Goal: Transaction & Acquisition: Purchase product/service

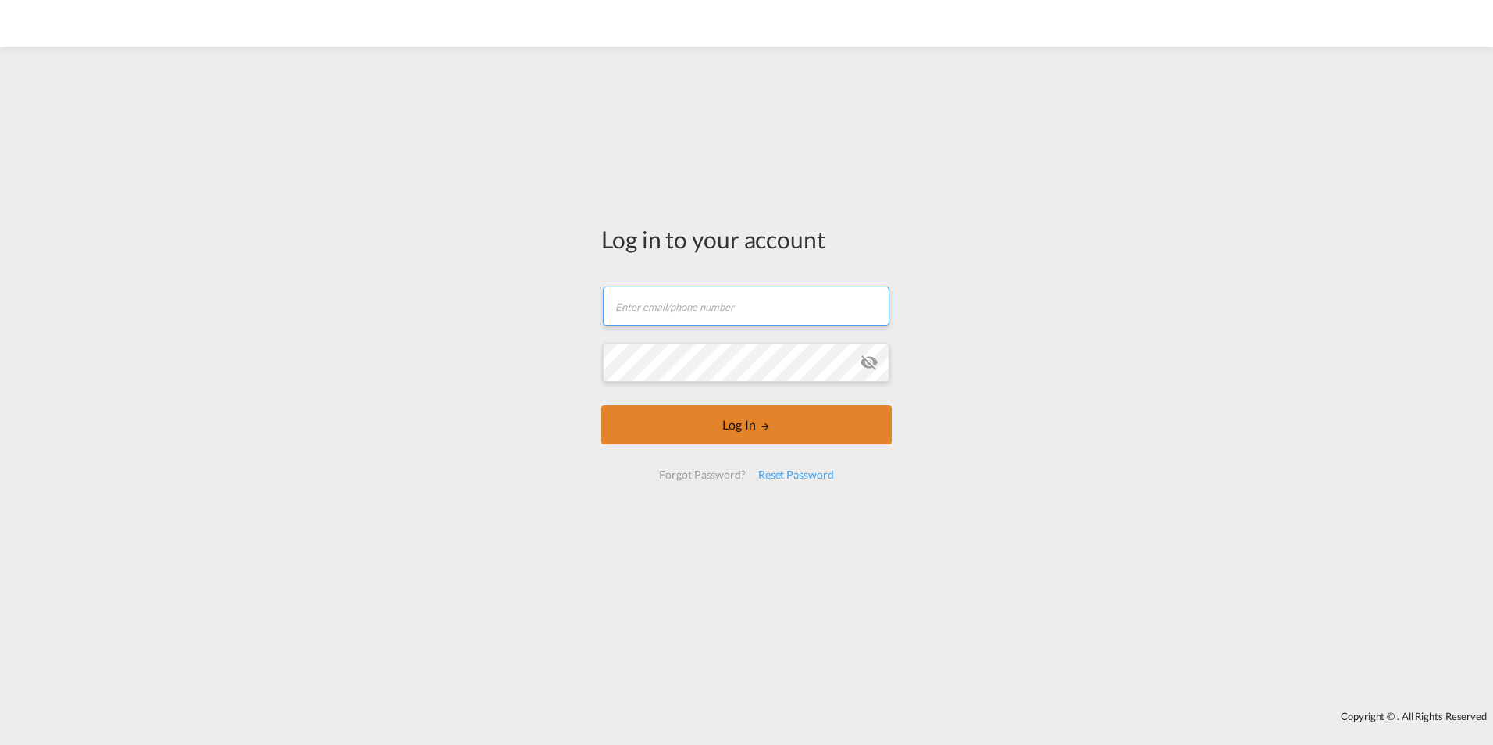
type input "filip.pehrsson@greencarrier.com"
click at [711, 419] on button "Log In" at bounding box center [746, 424] width 290 height 39
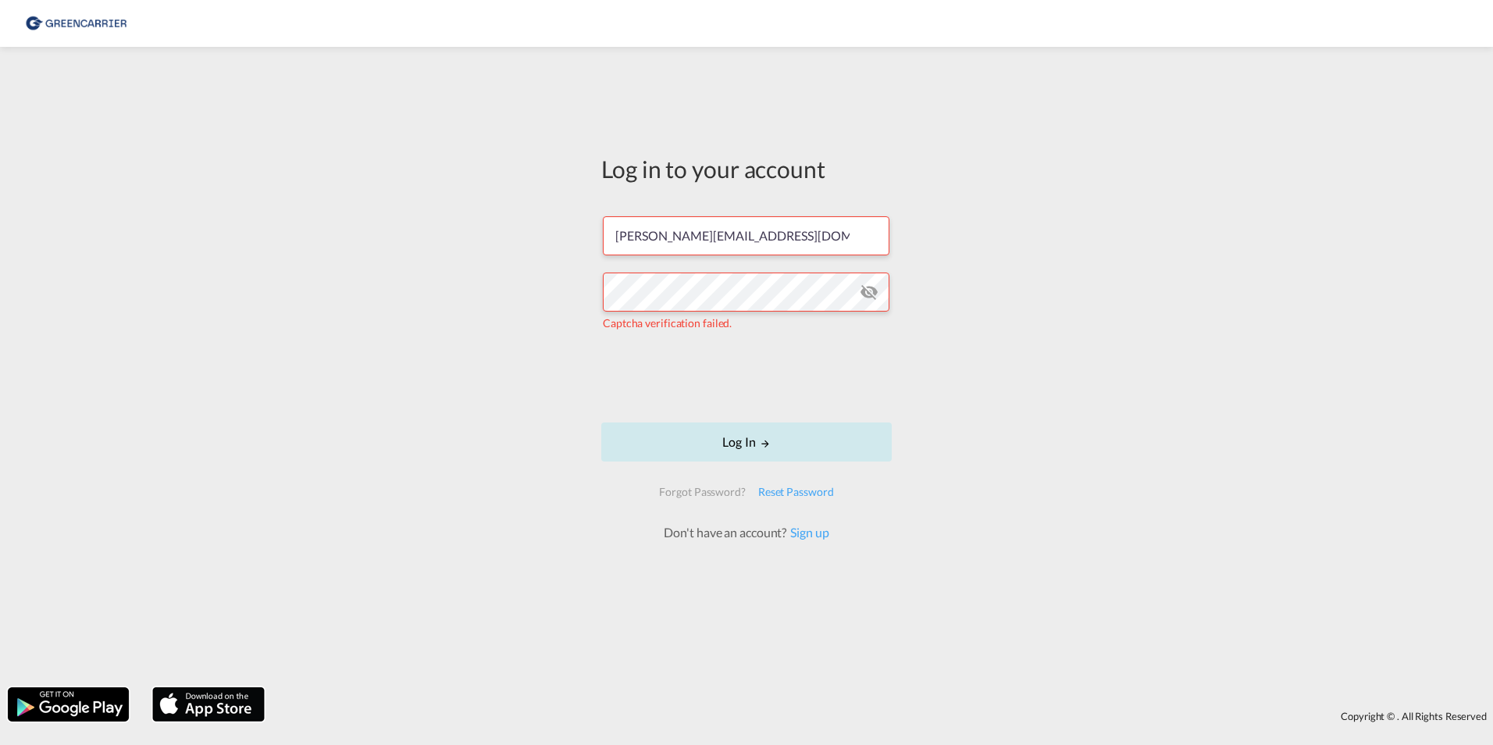
click at [661, 448] on button "Log In" at bounding box center [746, 441] width 290 height 39
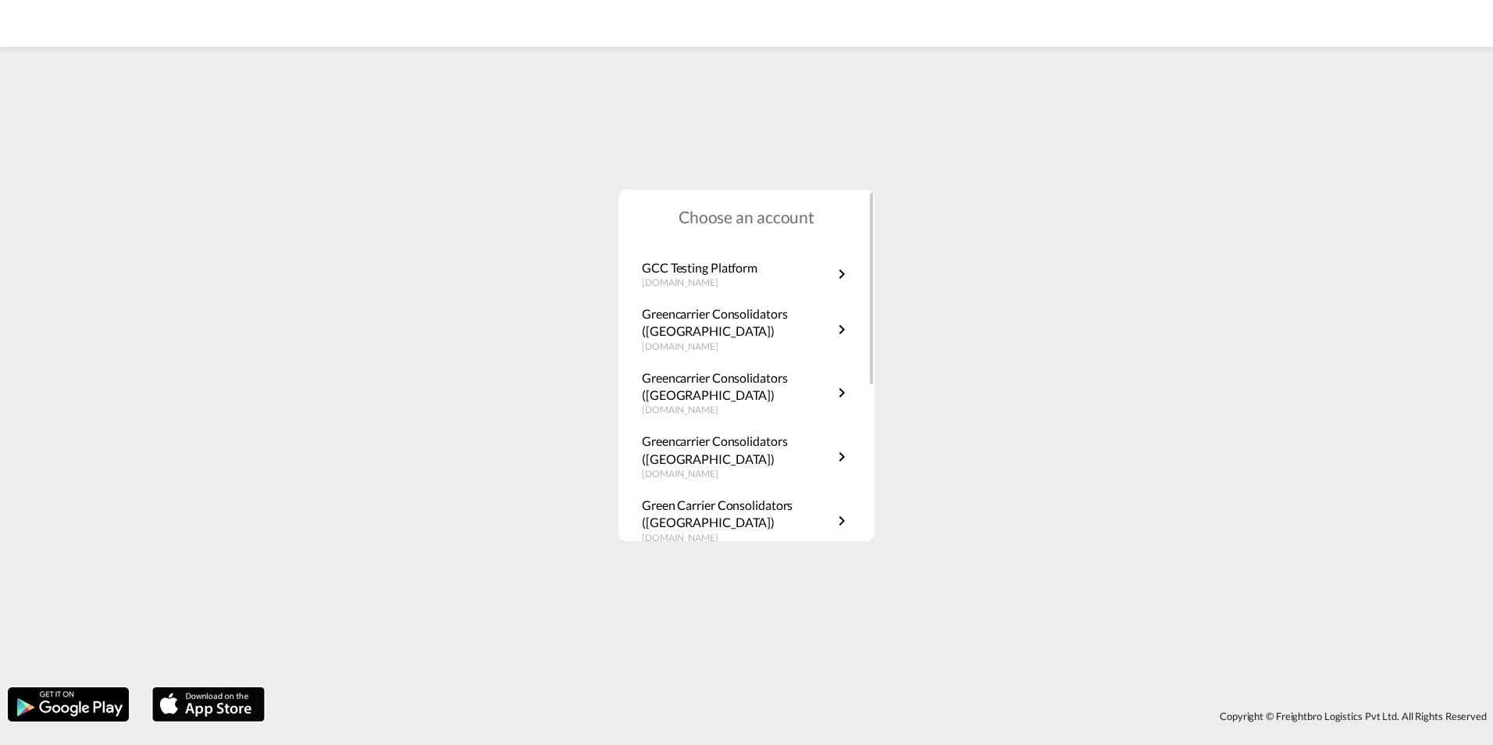
scroll to position [234, 0]
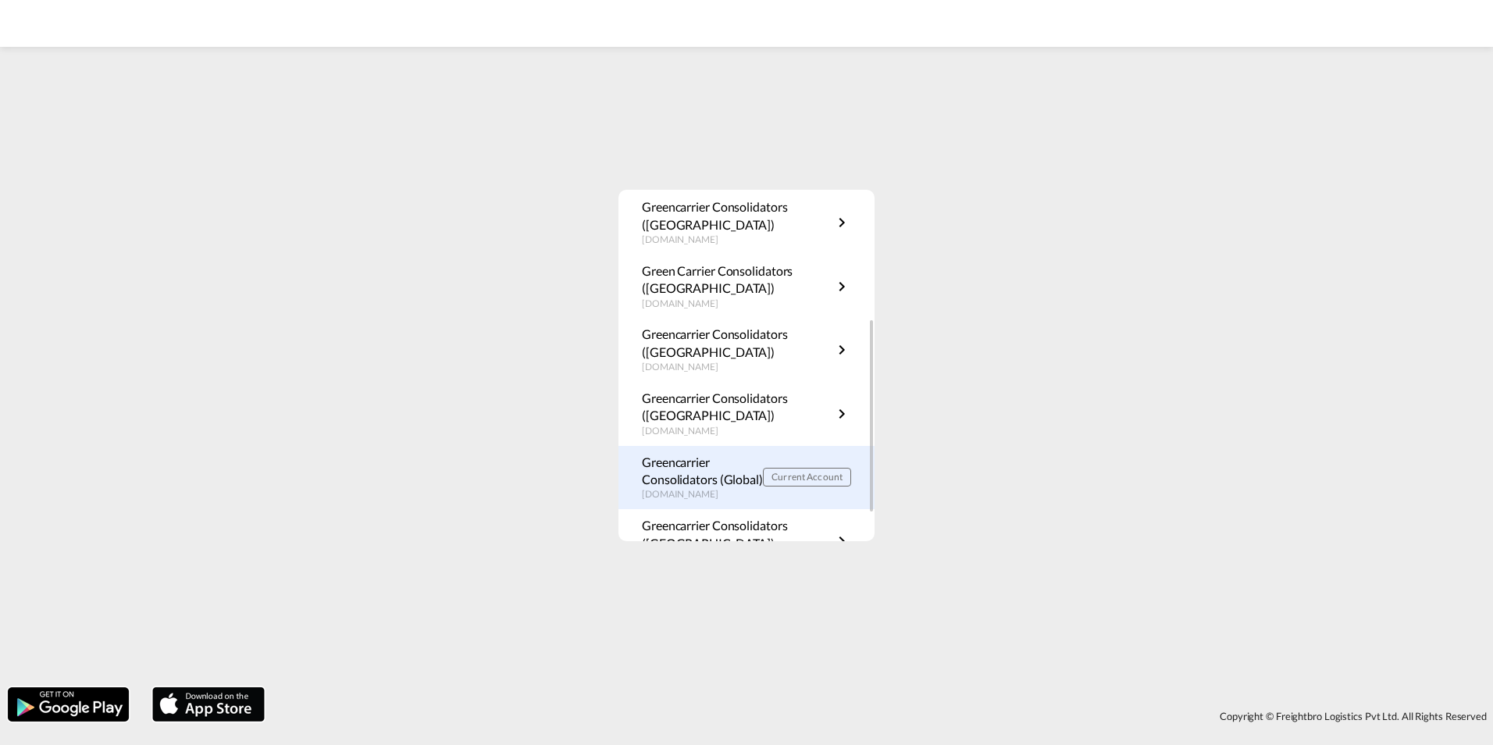
click at [714, 479] on p "Greencarrier Consolidators (Global)" at bounding box center [702, 471] width 121 height 35
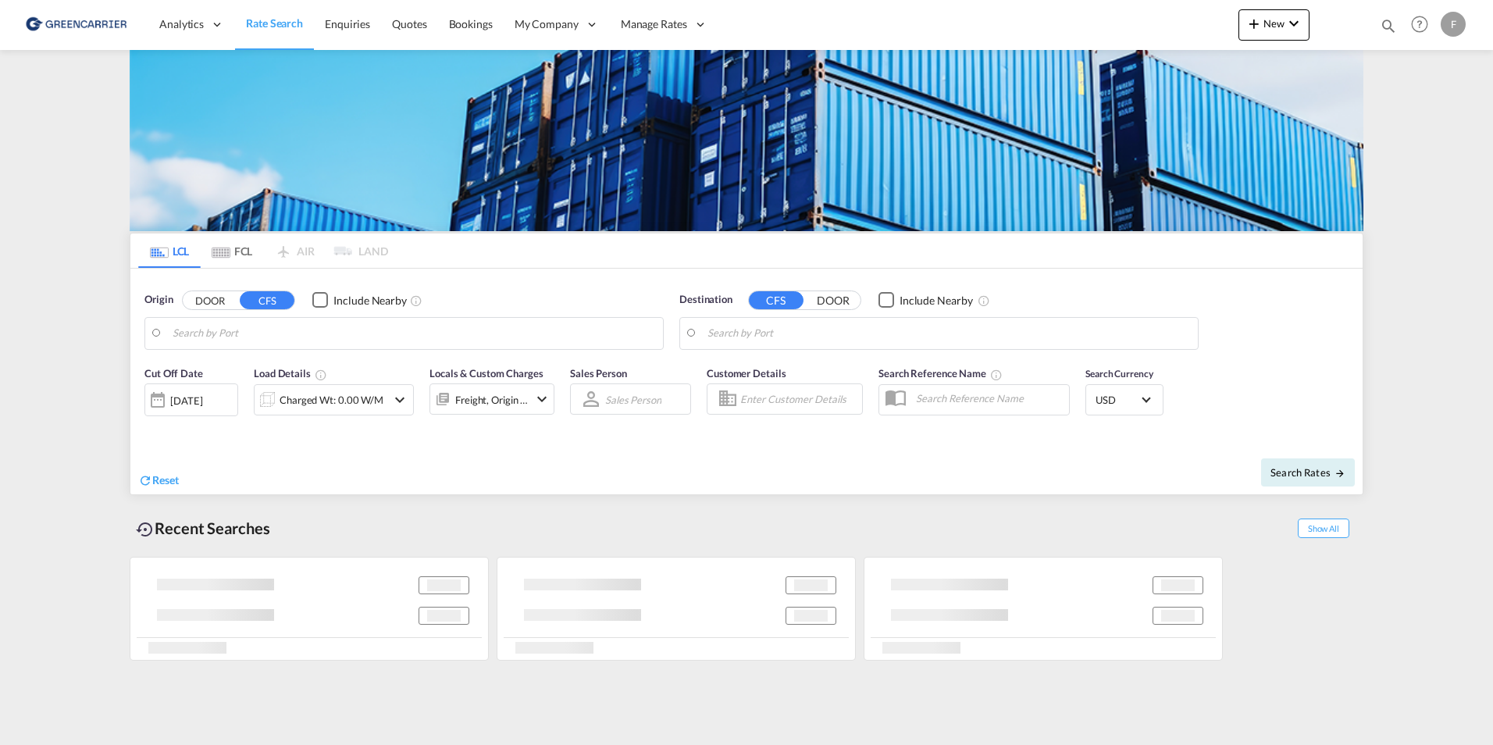
type input "DK-4623, Bjæverskov, Ejby, [GEOGRAPHIC_DATA], Jersie, [GEOGRAPHIC_DATA], [GEOGR…"
type input "[GEOGRAPHIC_DATA], HKHKG"
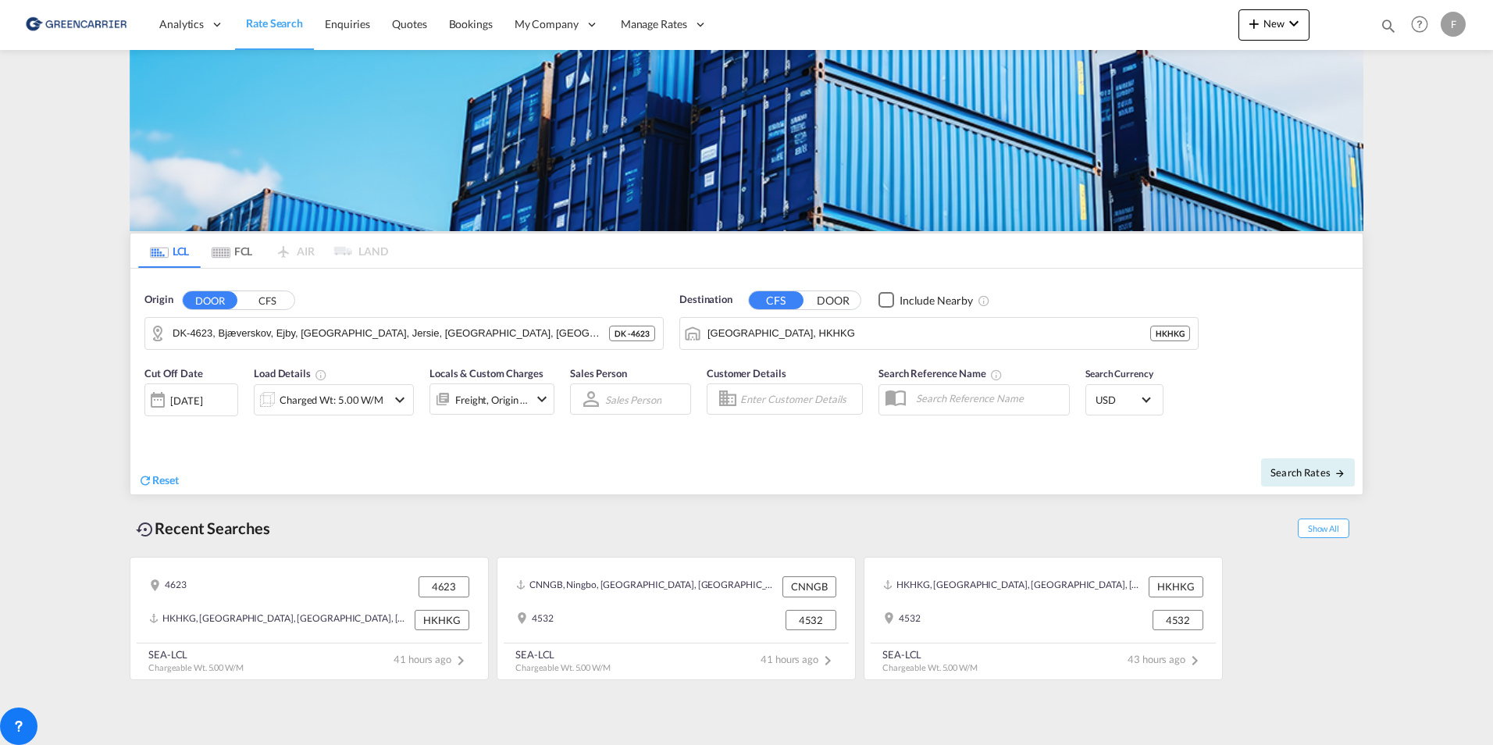
click at [66, 377] on md-content "Analytics Reports Dashboard Rate Search Enquiries Quotes Bookings" at bounding box center [746, 372] width 1493 height 745
click at [1323, 342] on div "Origin DOOR CFS DK-4623, [GEOGRAPHIC_DATA], [GEOGRAPHIC_DATA], [GEOGRAPHIC_DATA…" at bounding box center [746, 313] width 1232 height 89
click at [84, 334] on md-content "Analytics Reports Dashboard Rate Search Enquiries Quotes Bookings" at bounding box center [746, 372] width 1493 height 745
click at [285, 304] on button "CFS" at bounding box center [267, 300] width 55 height 18
click at [76, 285] on md-content "Analytics Reports Dashboard Rate Search Enquiries Quotes Bookings" at bounding box center [746, 372] width 1493 height 745
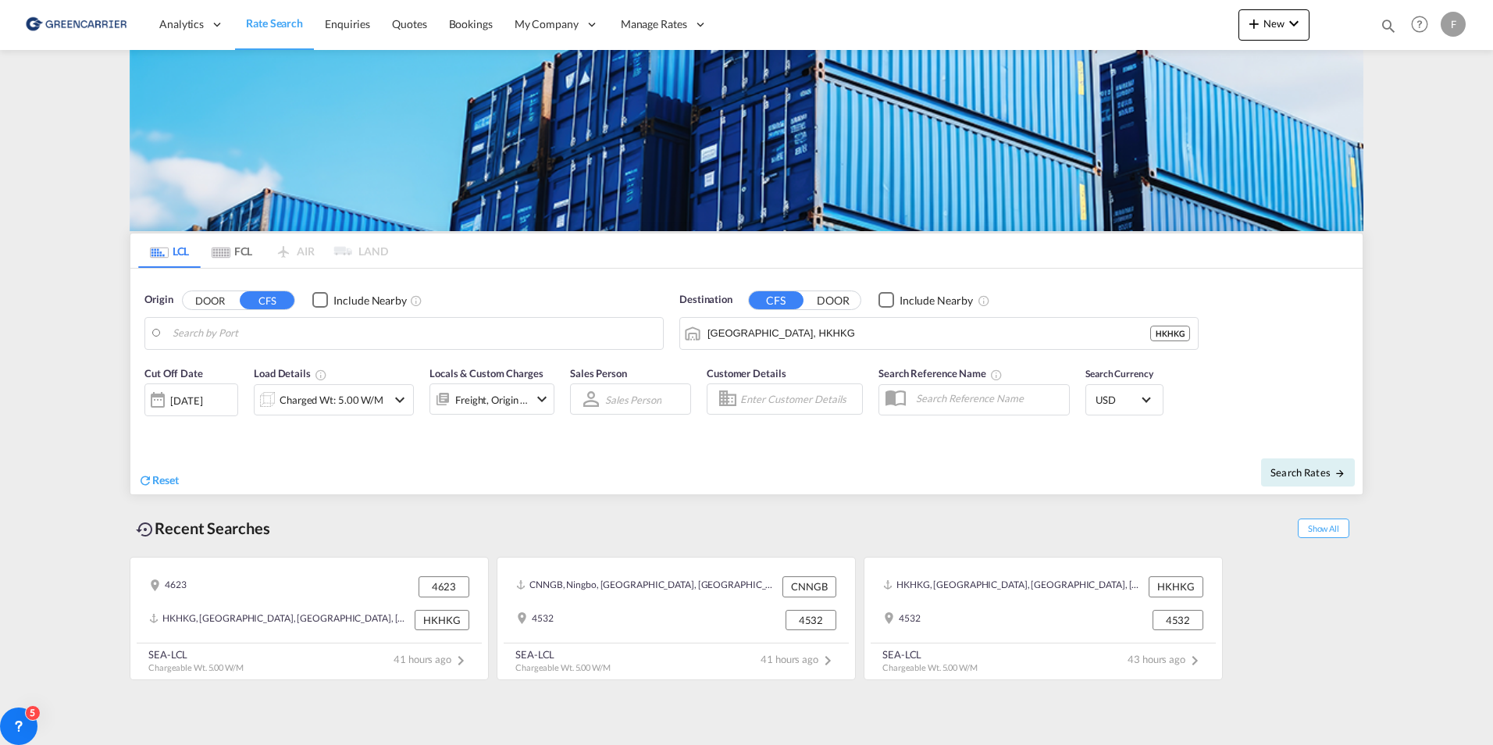
click at [98, 298] on md-content "Analytics Reports Dashboard Rate Search Enquiries Quotes Bookings" at bounding box center [746, 372] width 1493 height 745
click at [109, 238] on md-content "Analytics Reports Dashboard Rate Search Enquiries Quotes Bookings" at bounding box center [746, 372] width 1493 height 745
click at [100, 340] on md-content "Analytics Reports Dashboard Rate Search Enquiries Quotes Bookings" at bounding box center [746, 372] width 1493 height 745
click at [14, 171] on md-content "Analytics Reports Dashboard Rate Search Enquiries Quotes Bookings" at bounding box center [746, 372] width 1493 height 745
click at [358, 34] on link "Enquiries" at bounding box center [347, 24] width 67 height 51
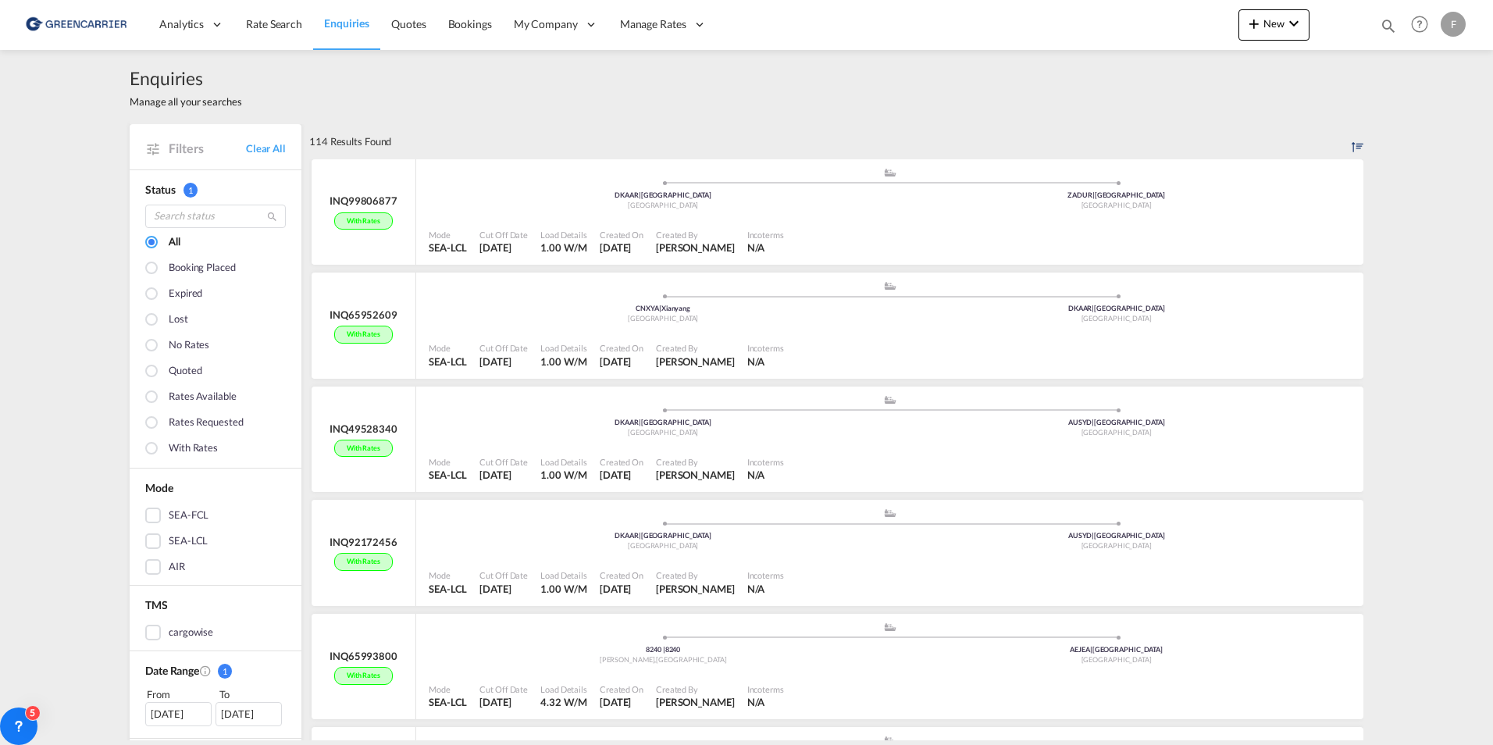
click at [433, 107] on div "Enquiries Manage all your searches" at bounding box center [747, 87] width 1234 height 74
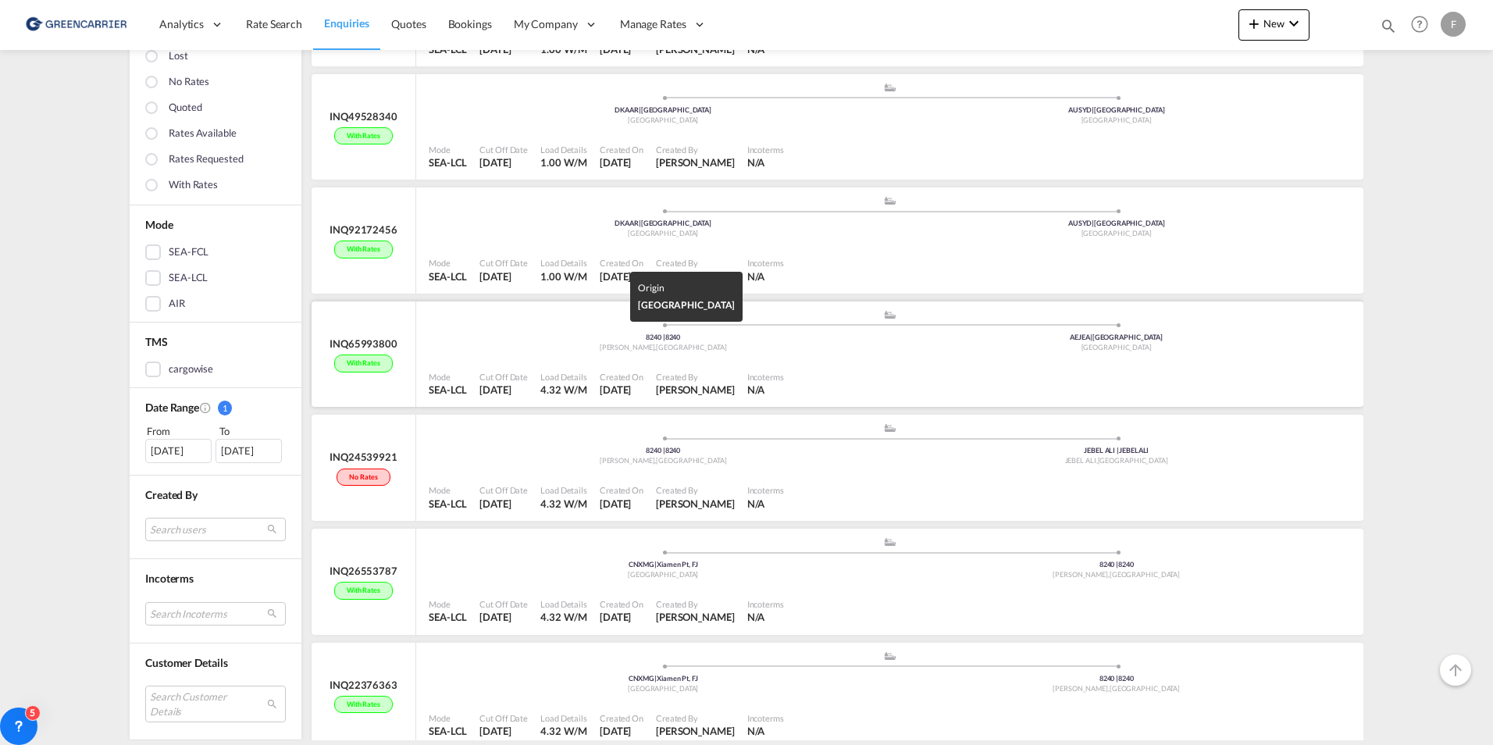
click at [498, 340] on div "8240 | 8240" at bounding box center [663, 338] width 454 height 10
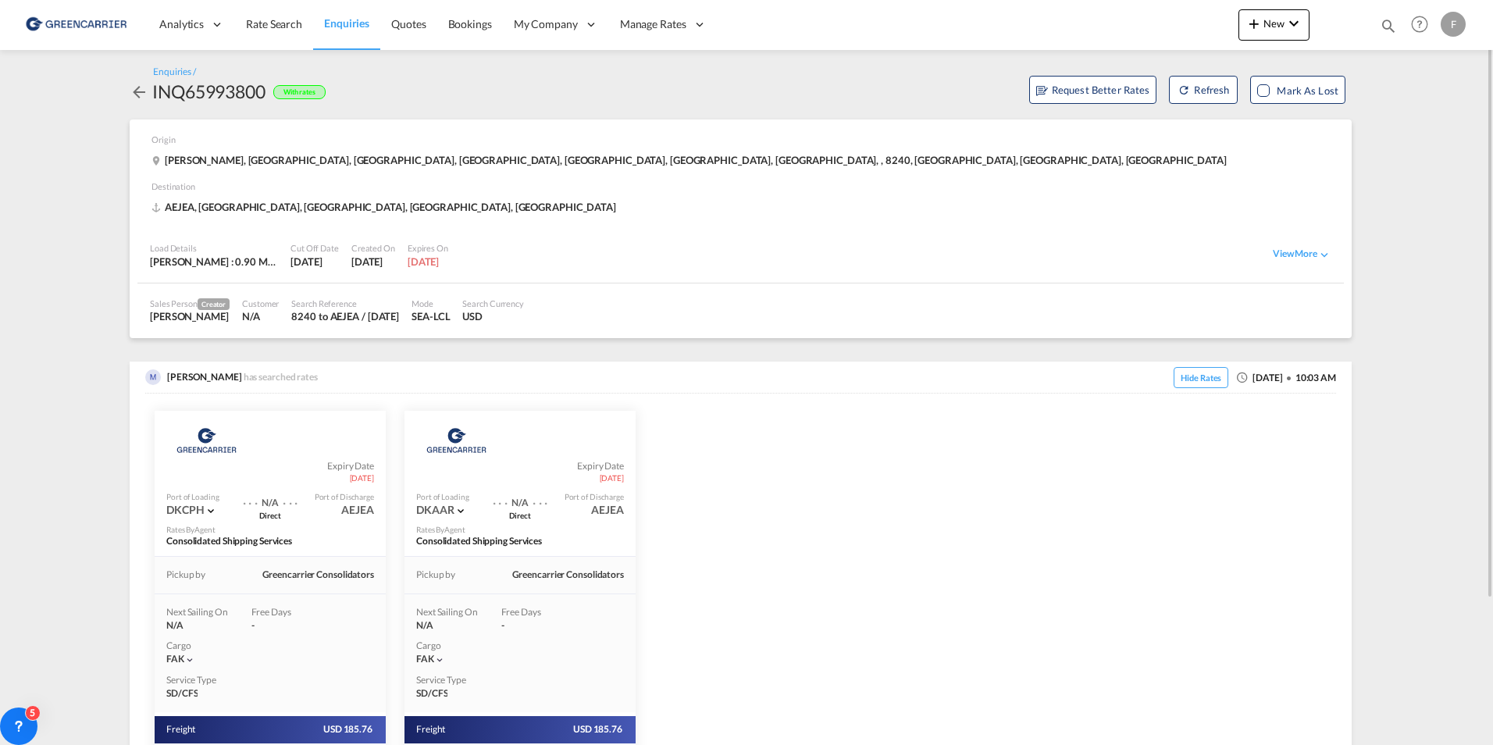
drag, startPoint x: 240, startPoint y: 17, endPoint x: 13, endPoint y: 166, distance: 271.1
click at [240, 17] on link "Rate Search" at bounding box center [274, 24] width 78 height 51
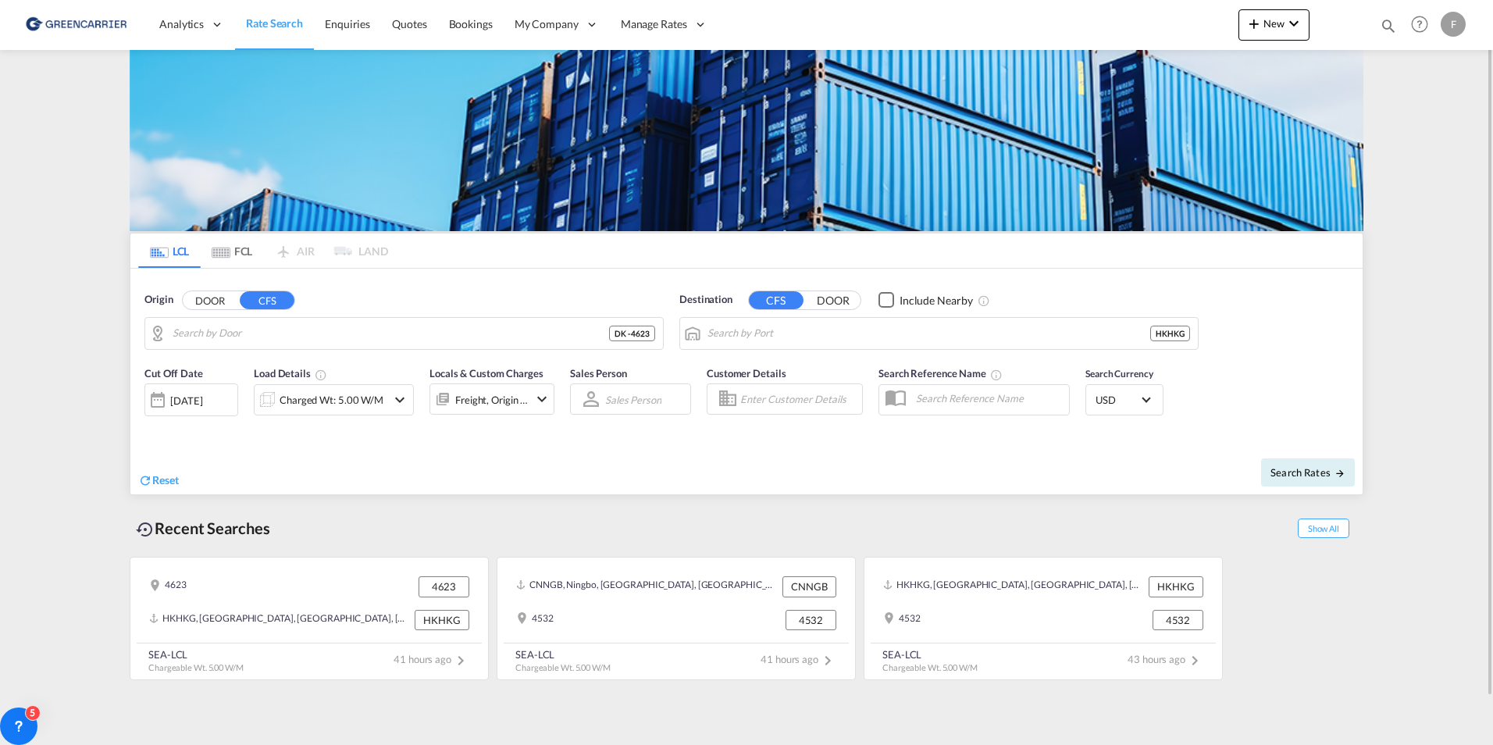
type input "DK-4623, Bjæverskov, Ejby, Hoejelse, Jersie, Kirke Skensved, Lille Ladager, Lil…"
type input "Hong Kong, HKHKG"
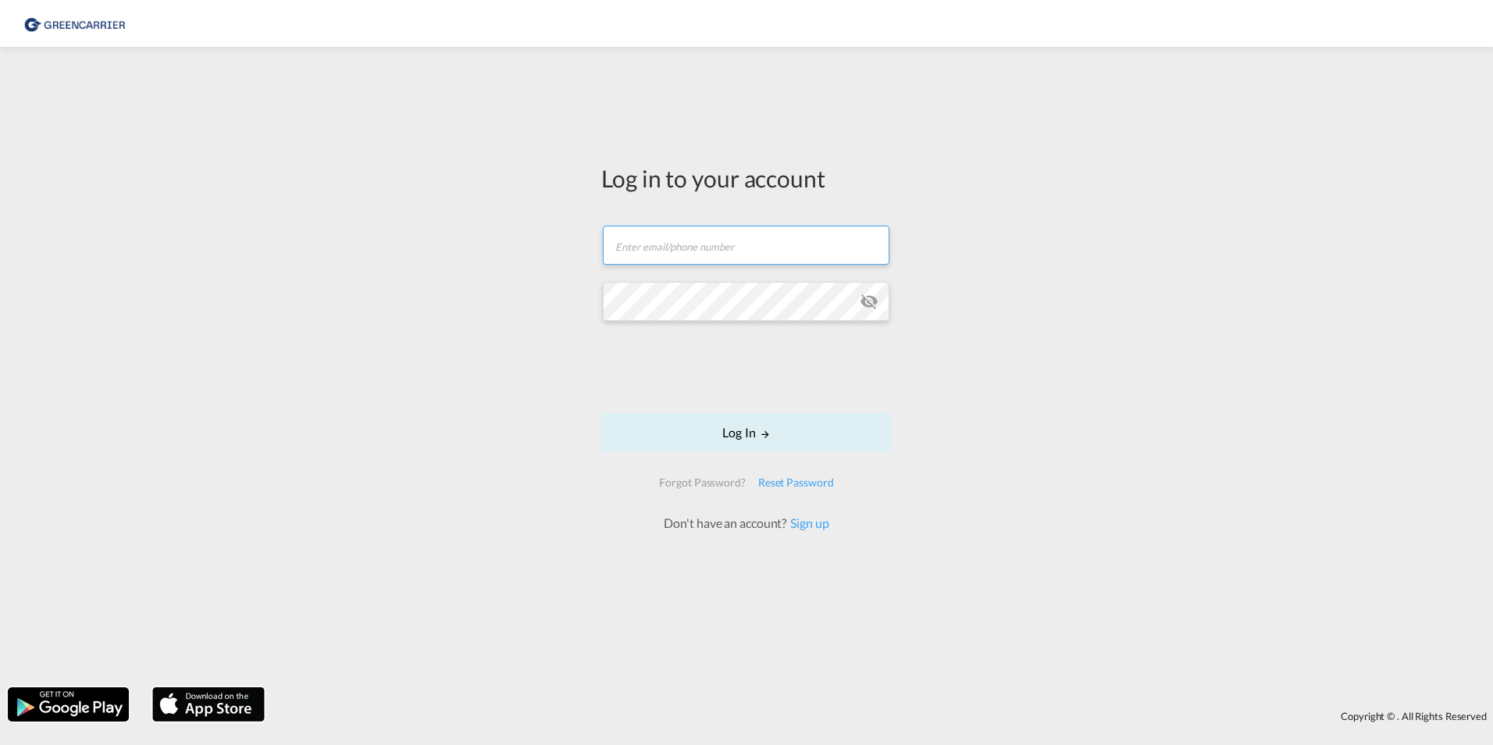
type input "filip.pehrsson@greencarrier.com"
click at [709, 411] on form "filip.pehrsson@greencarrier.com Email field is required Password field is requi…" at bounding box center [746, 371] width 290 height 322
click at [707, 437] on button "Log In" at bounding box center [746, 432] width 290 height 39
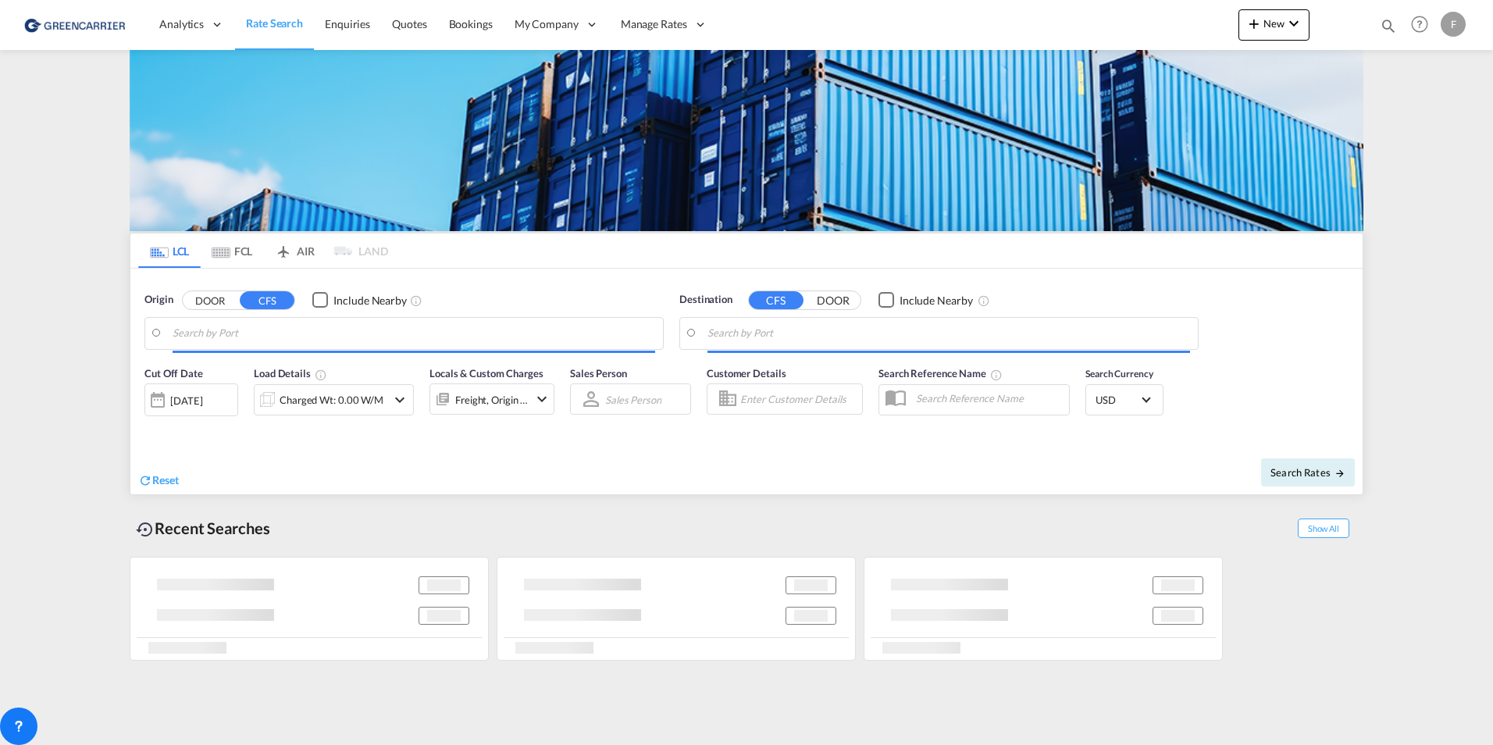
type input "Hamburg, DEHAM"
type input "Shanghai, SH, CNSHA"
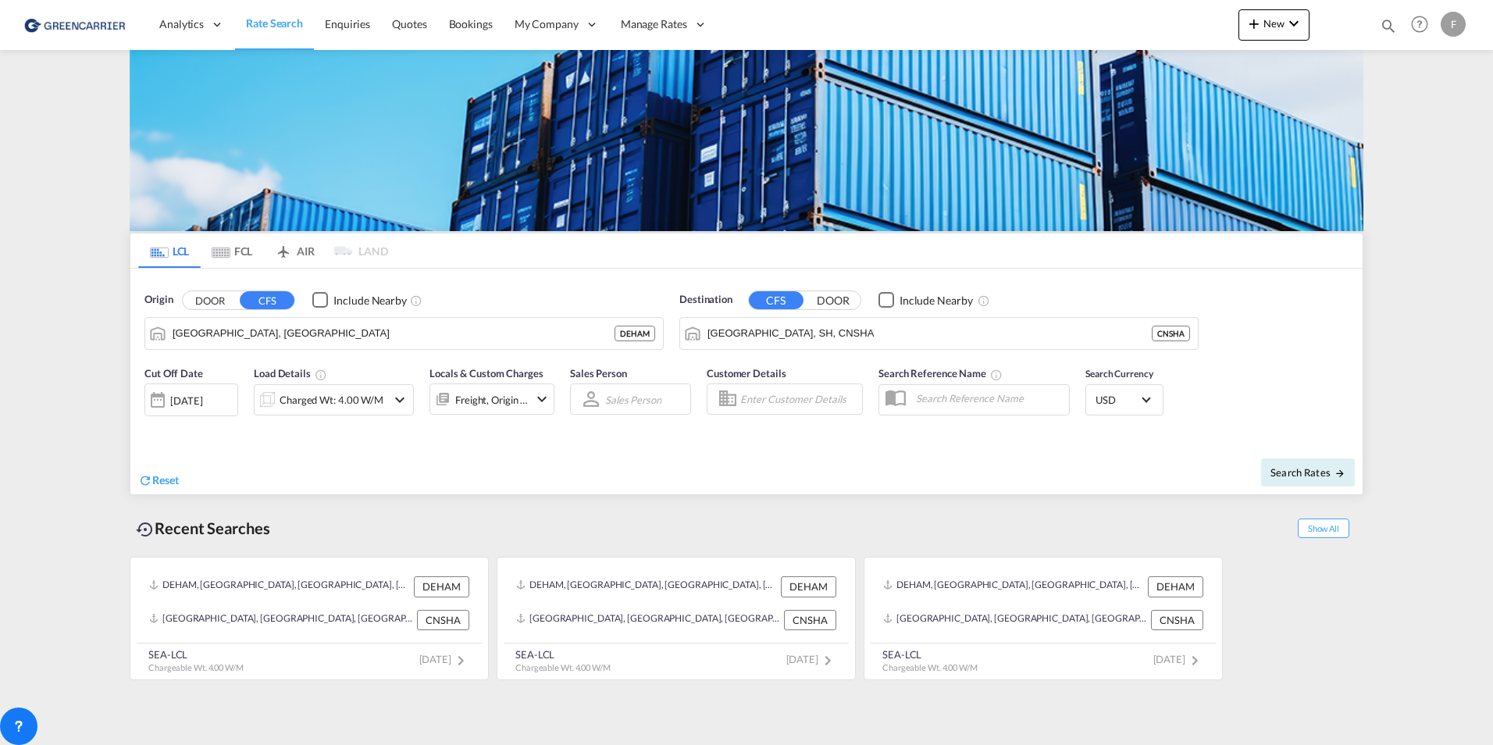
click at [94, 376] on md-content "Analytics Reports Dashboard Rate Search Enquiries Quotes Bookings" at bounding box center [746, 372] width 1493 height 745
click at [896, 323] on input "Shanghai, SH, CNSHA" at bounding box center [948, 333] width 482 height 23
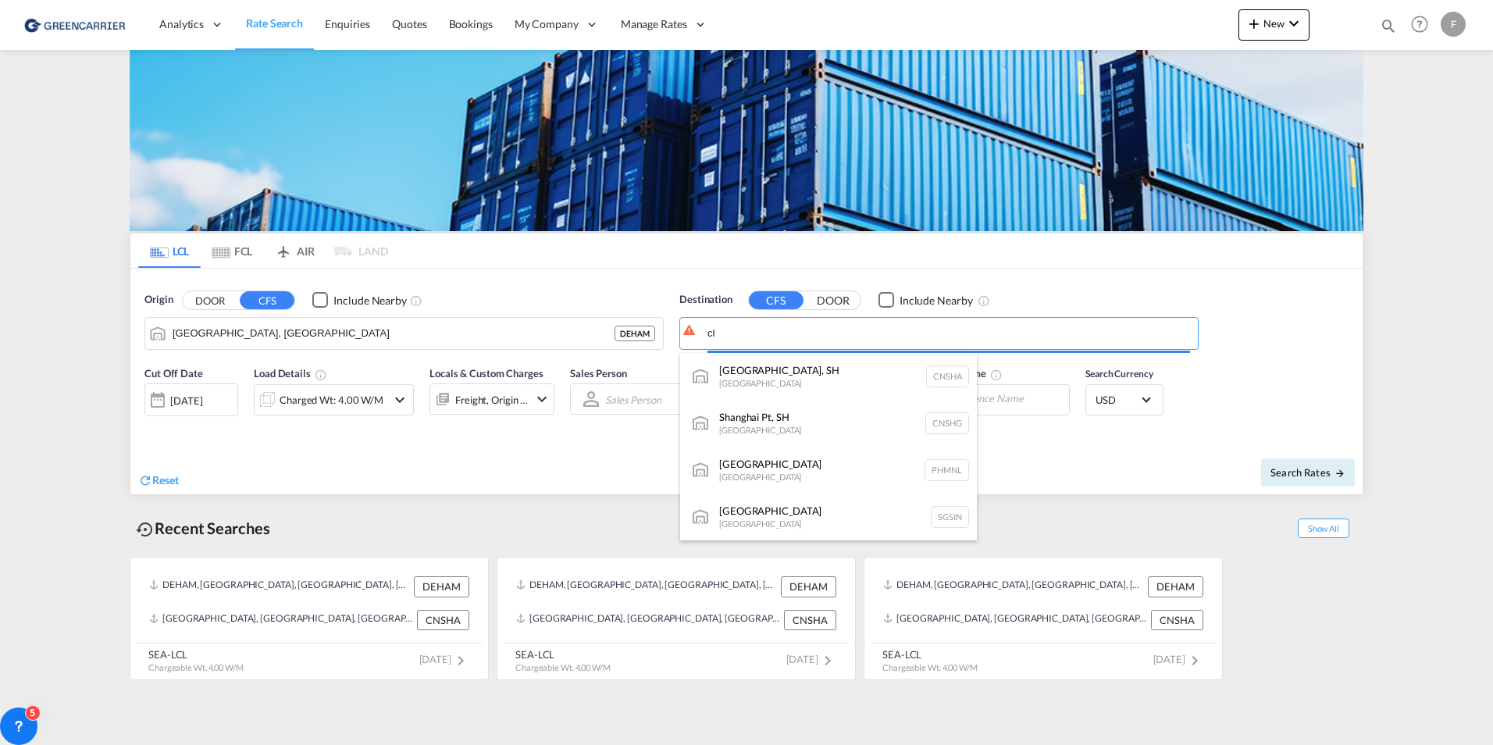
type input "c"
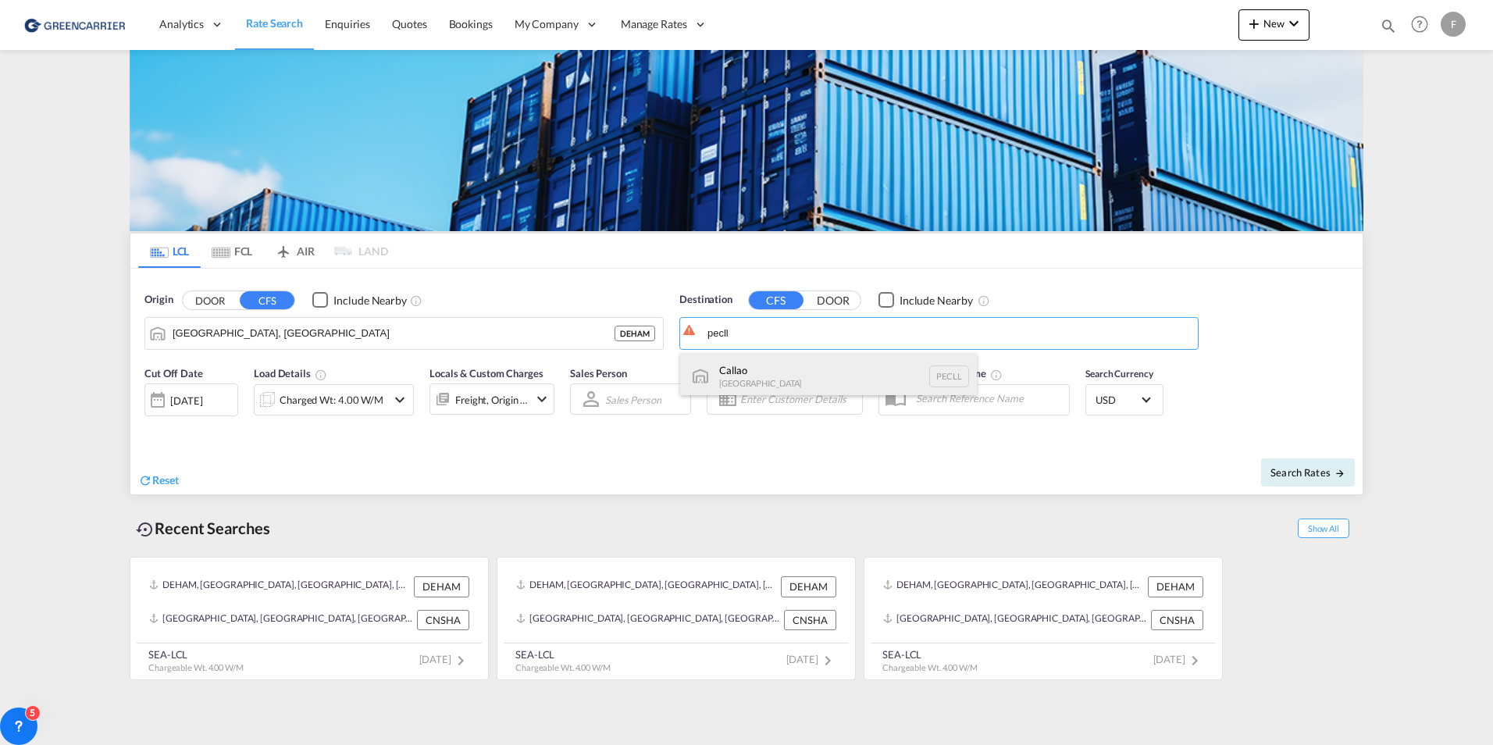
click at [766, 369] on div "Callao Peru PECLL" at bounding box center [828, 376] width 297 height 47
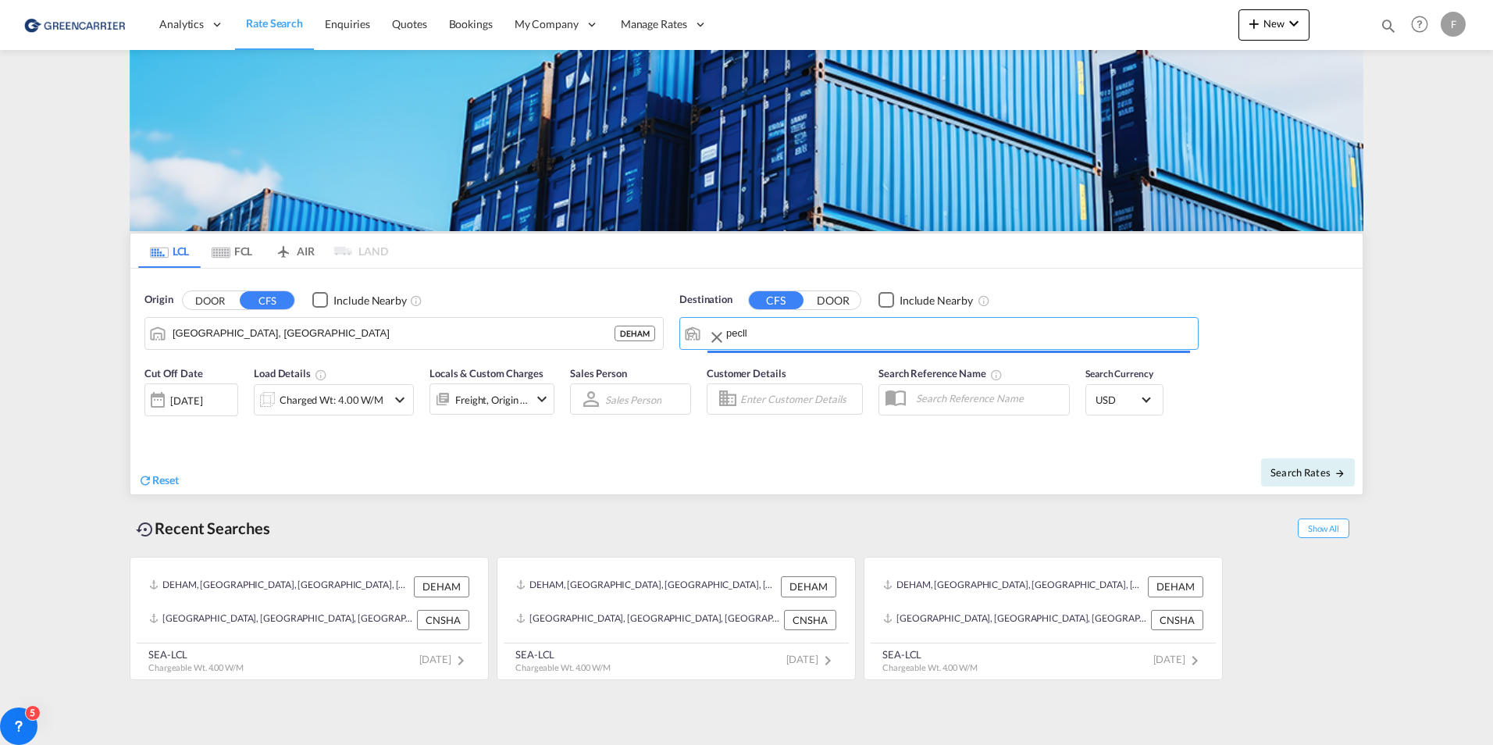
type input "Callao, PECLL"
click at [1326, 464] on button "Search Rates" at bounding box center [1308, 472] width 94 height 28
type input "DEHAM to PECLL / 3 Sep 2025"
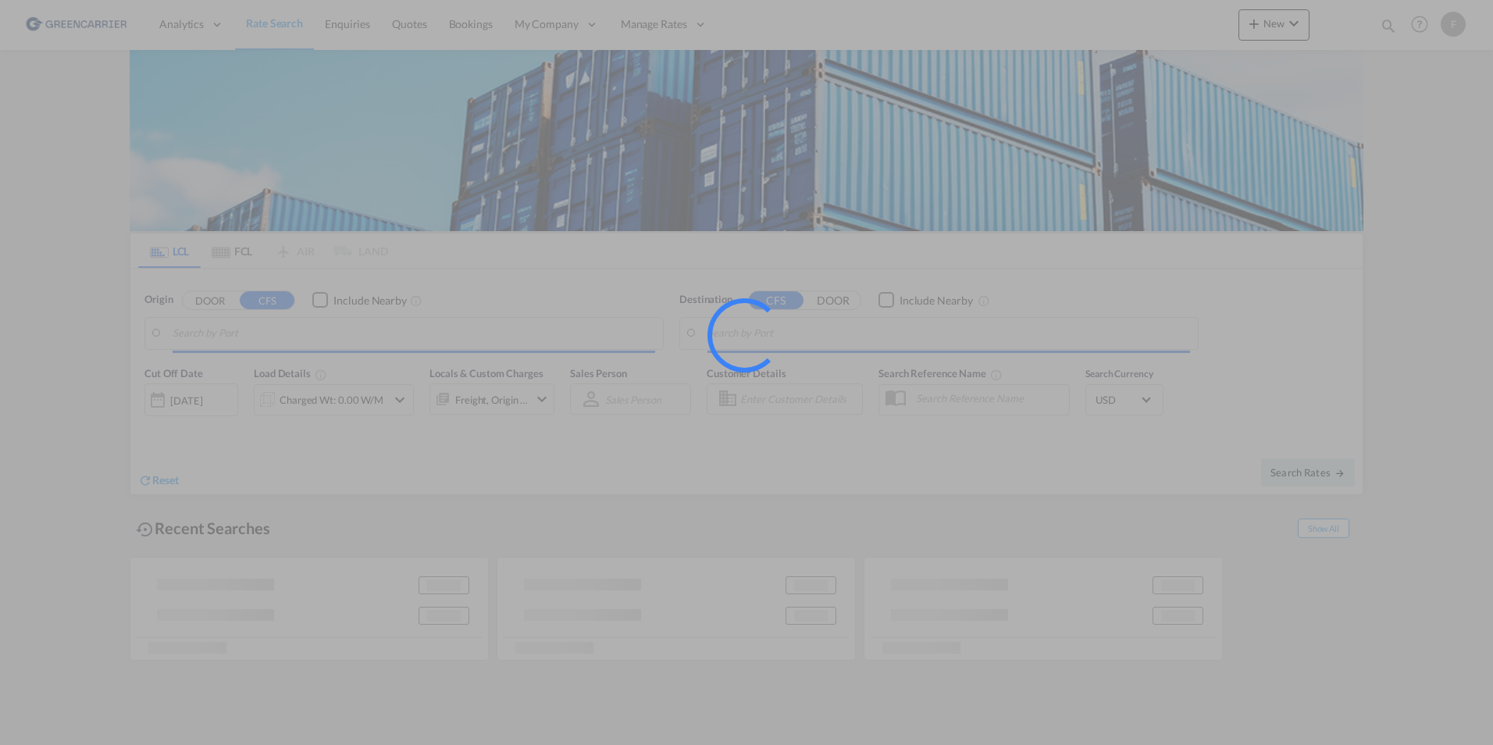
type input "DK-4623, Bjæverskov, Ejby, [GEOGRAPHIC_DATA], Jersie, [GEOGRAPHIC_DATA], [GEOGR…"
type input "[GEOGRAPHIC_DATA], HKHKG"
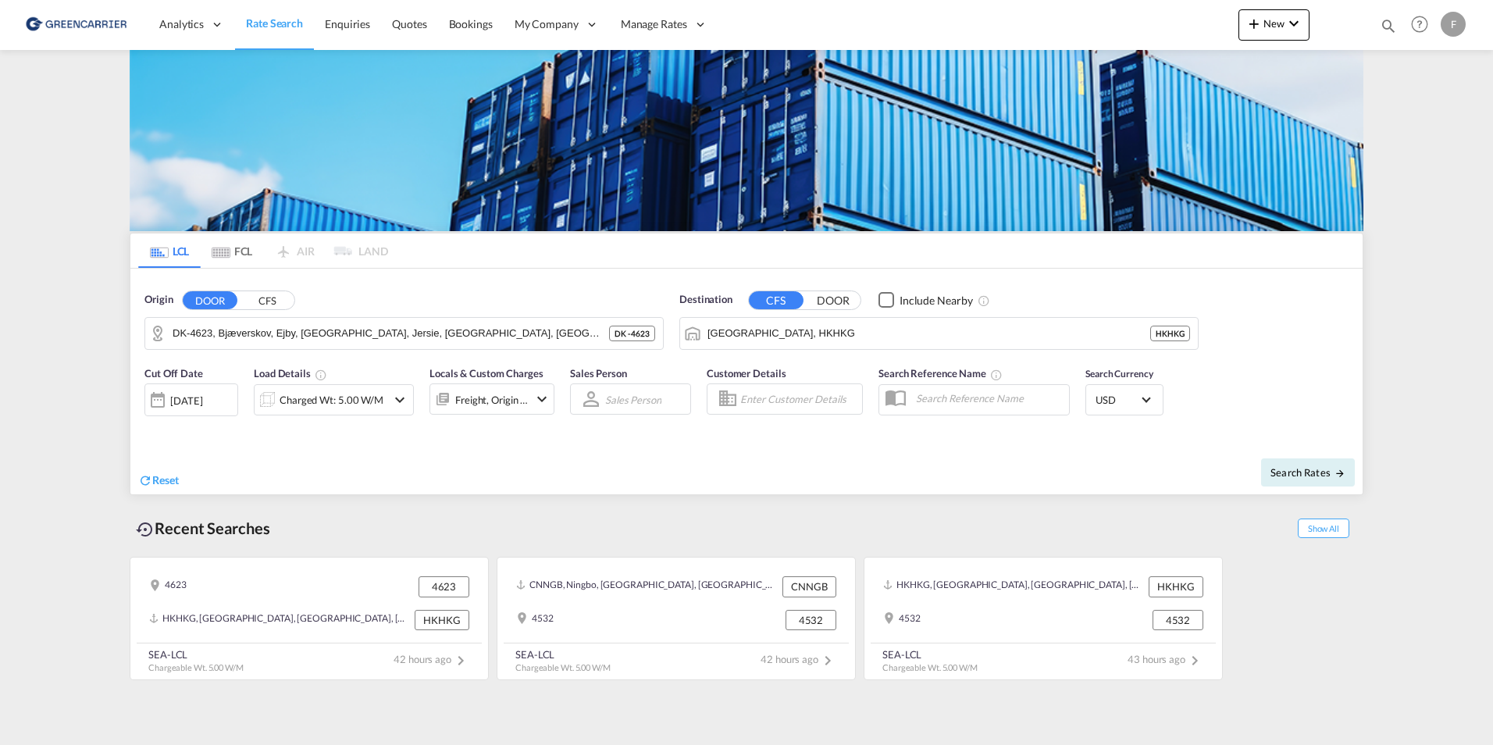
click at [89, 148] on md-content "Analytics Reports Dashboard Rate Search Enquiries Quotes Bookings" at bounding box center [746, 372] width 1493 height 745
click at [290, 25] on span "Rate Search" at bounding box center [274, 22] width 57 height 13
click at [471, 28] on span "Bookings" at bounding box center [471, 23] width 44 height 13
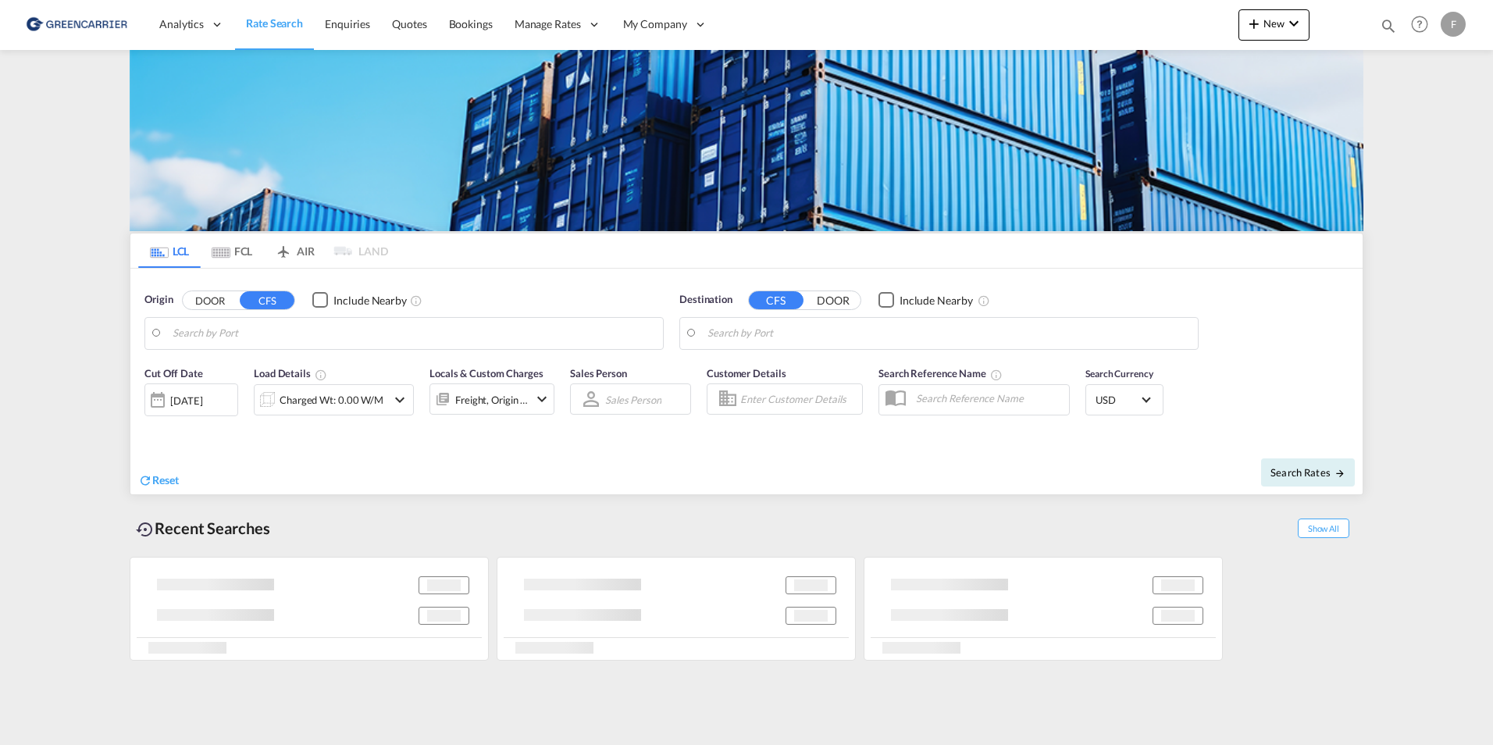
type input "Ningbo, ZJ, CNNGB"
type input "[GEOGRAPHIC_DATA], [GEOGRAPHIC_DATA]"
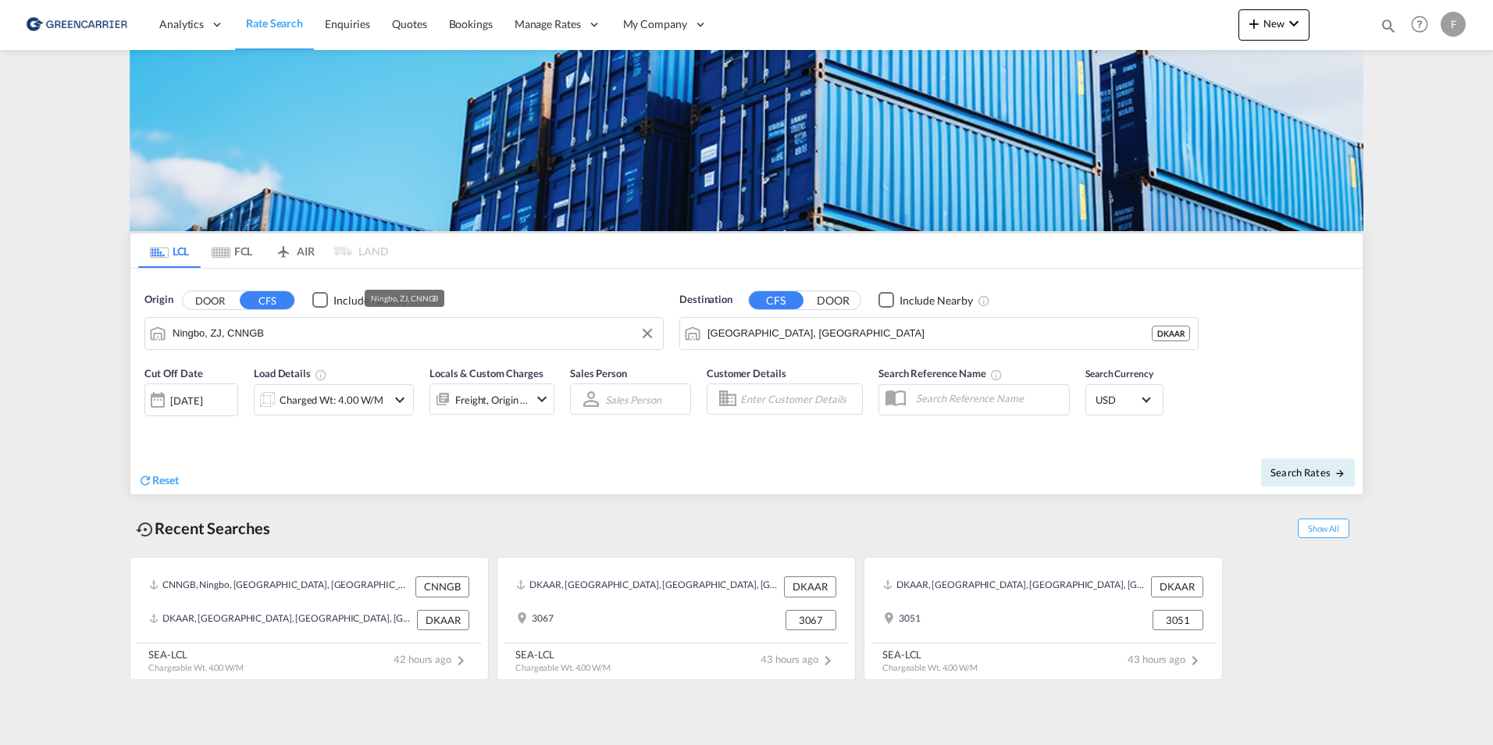
click at [282, 336] on input "Ningbo, ZJ, CNNGB" at bounding box center [414, 333] width 482 height 23
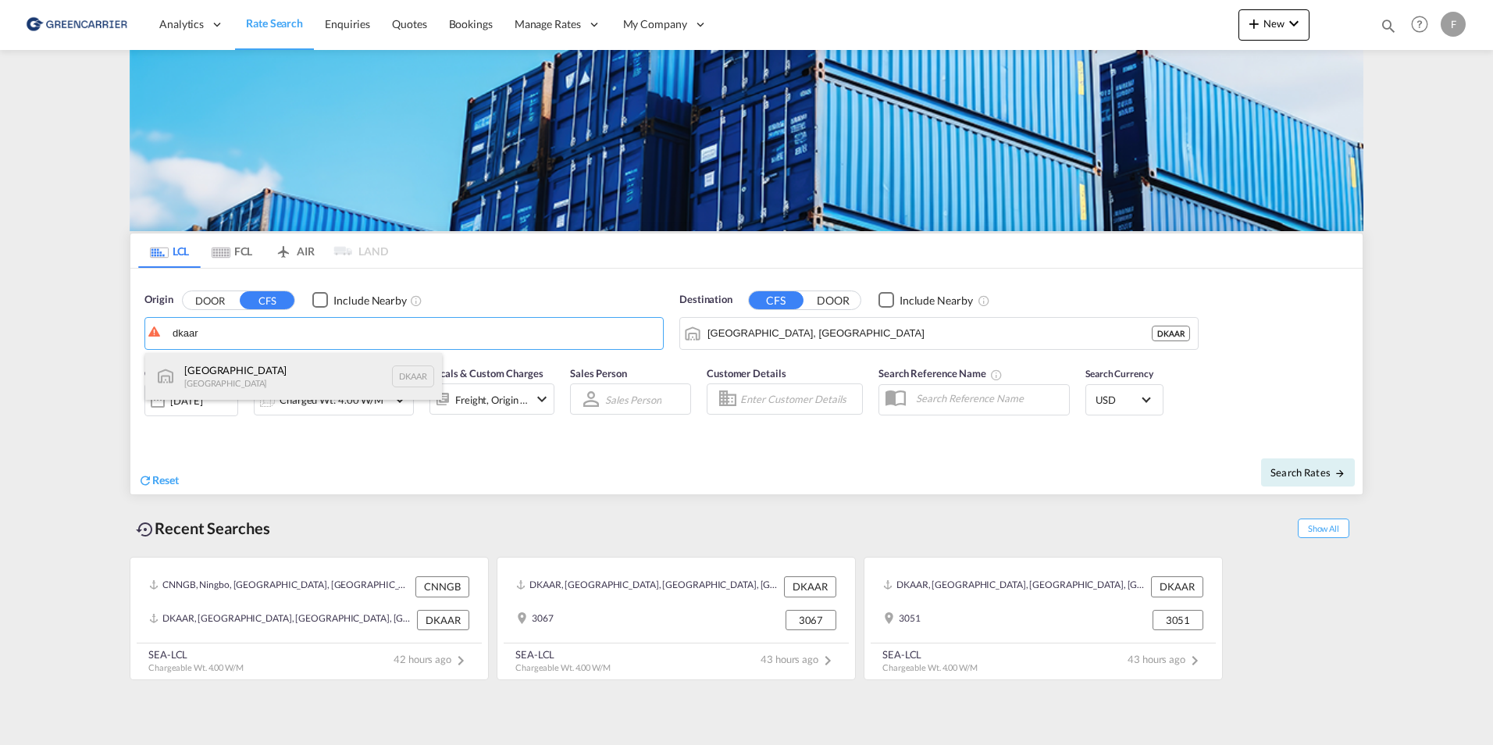
click at [284, 376] on div "Aarhus [GEOGRAPHIC_DATA] DKAAR" at bounding box center [293, 376] width 297 height 47
type input "[GEOGRAPHIC_DATA], [GEOGRAPHIC_DATA]"
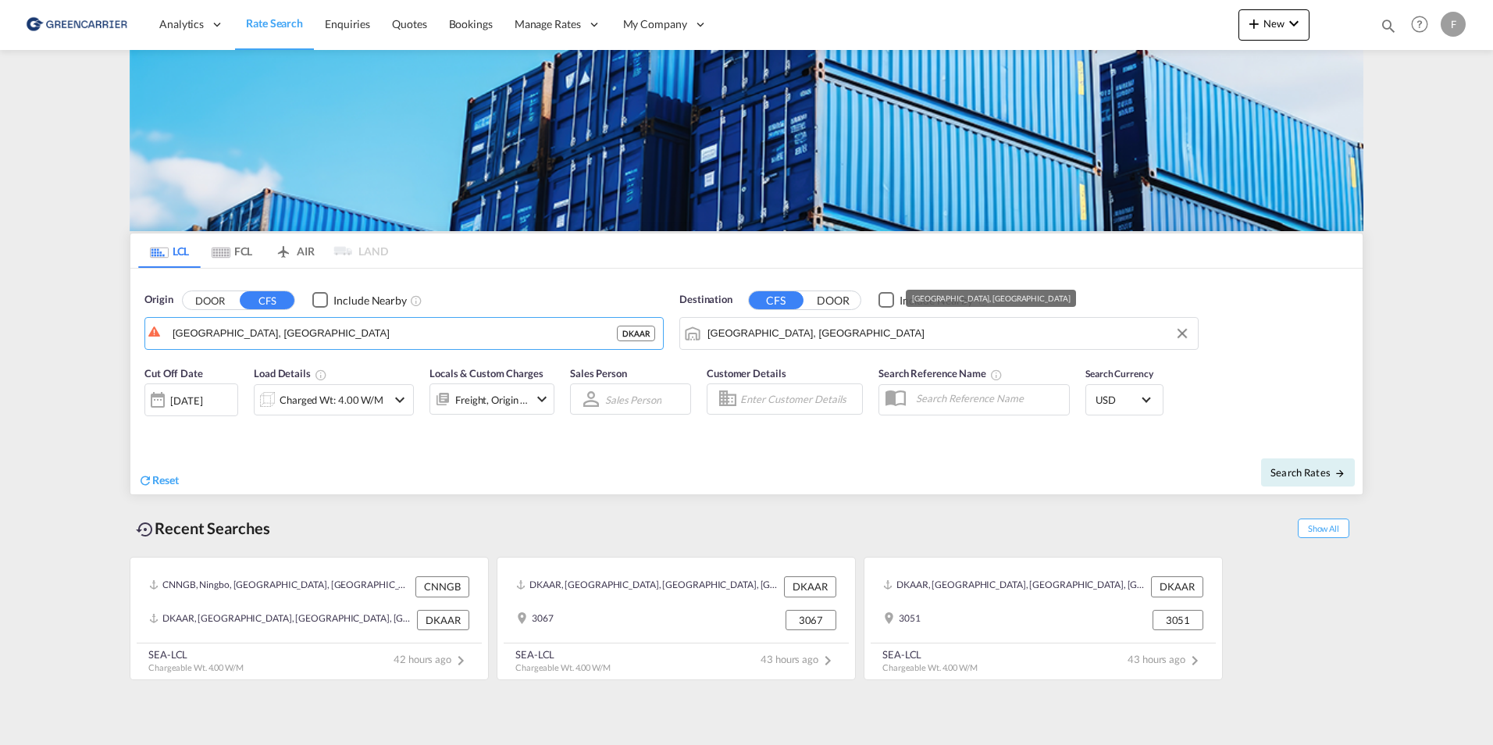
click at [908, 337] on input "[GEOGRAPHIC_DATA], [GEOGRAPHIC_DATA]" at bounding box center [948, 333] width 482 height 23
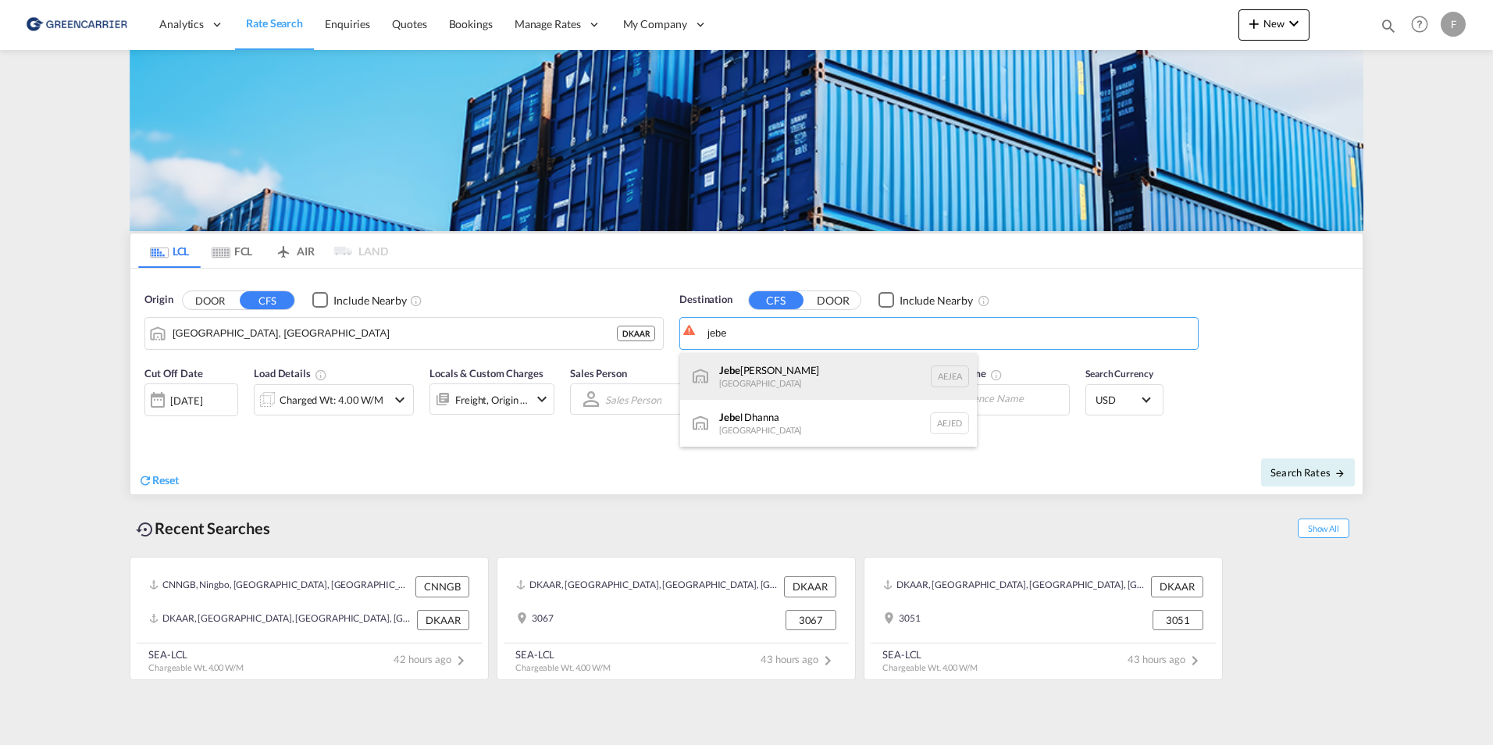
click at [785, 383] on div "Jebe l Ali [GEOGRAPHIC_DATA] [GEOGRAPHIC_DATA]" at bounding box center [828, 376] width 297 height 47
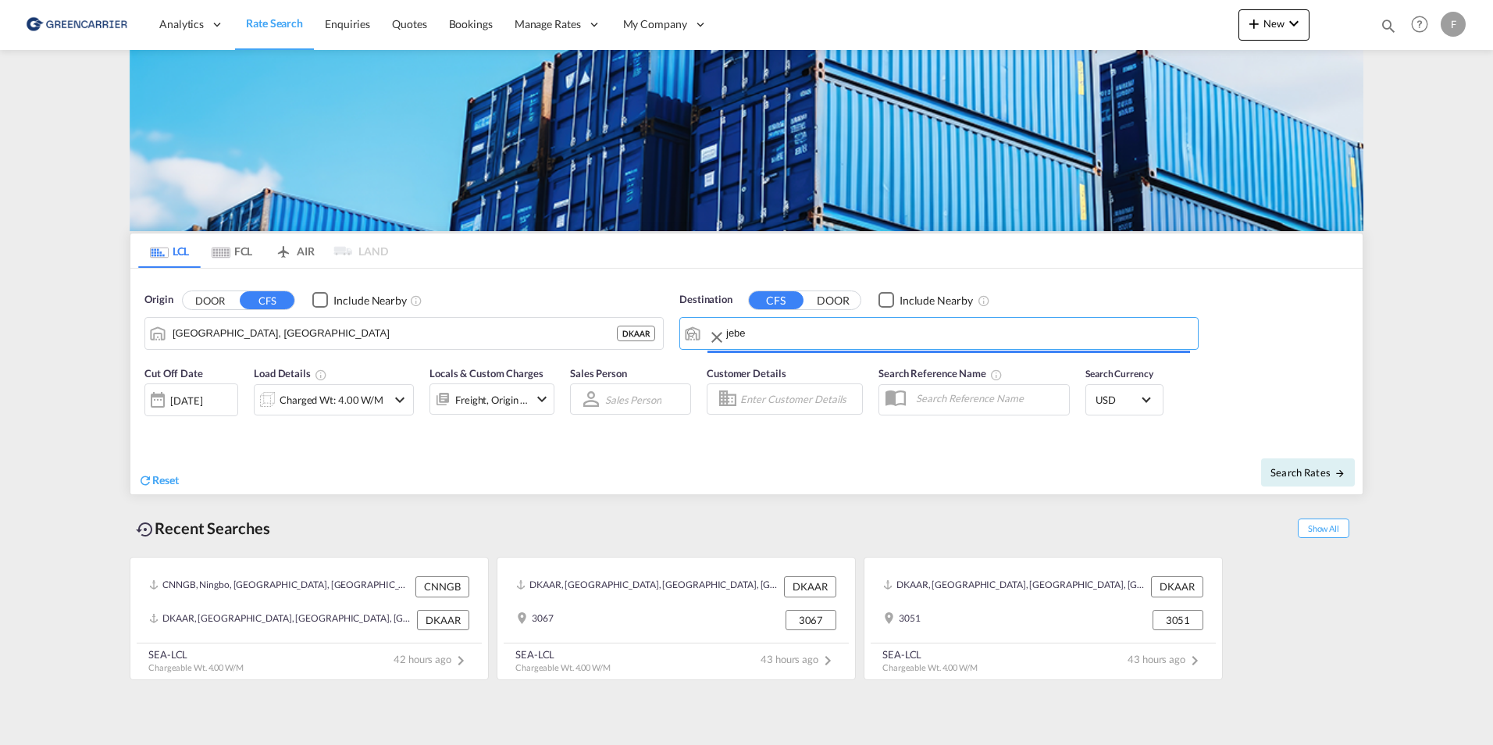
type input "[GEOGRAPHIC_DATA], [GEOGRAPHIC_DATA]"
click at [1312, 475] on span "Search Rates" at bounding box center [1307, 472] width 75 height 12
type input "DKAAR to AEJEA / [DATE]"
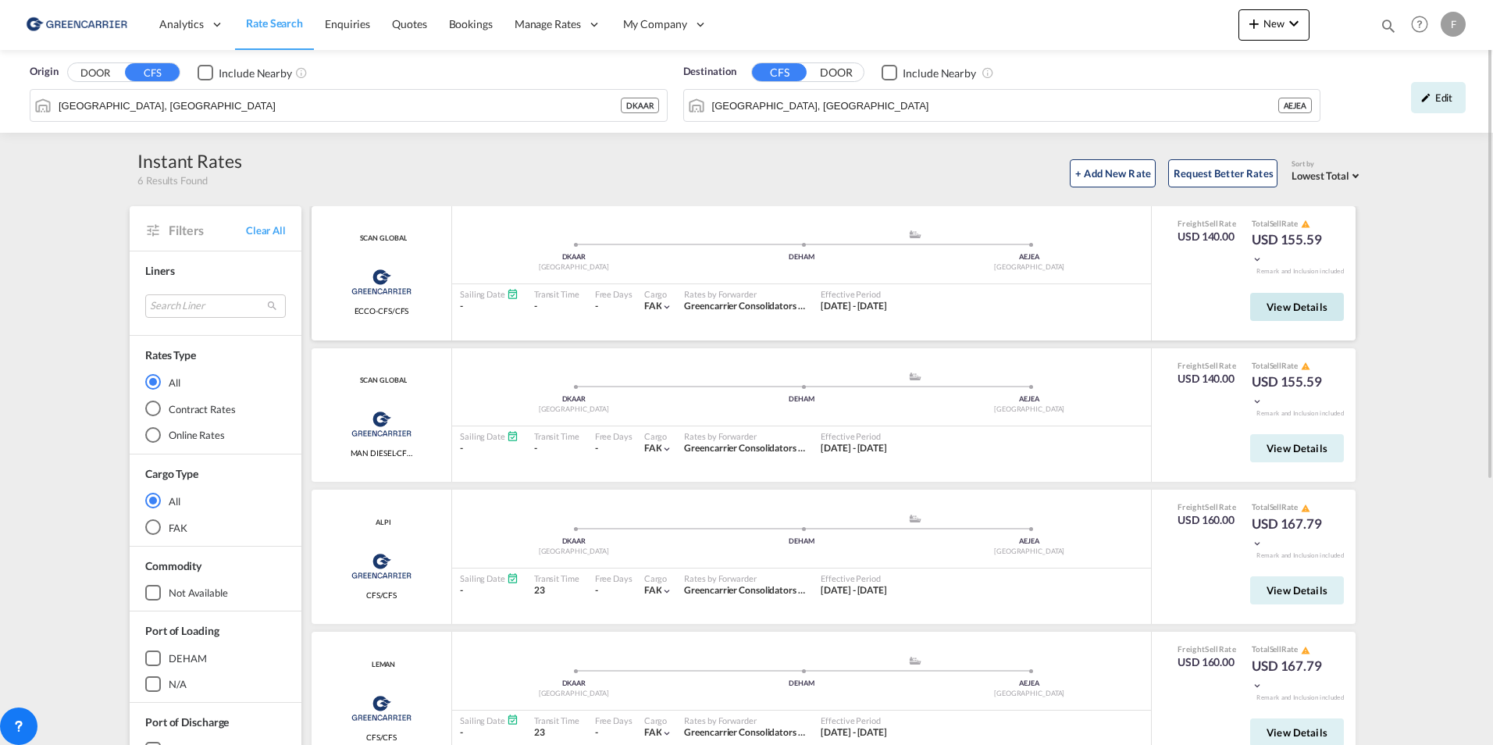
click at [1311, 310] on span "View Details" at bounding box center [1296, 307] width 61 height 12
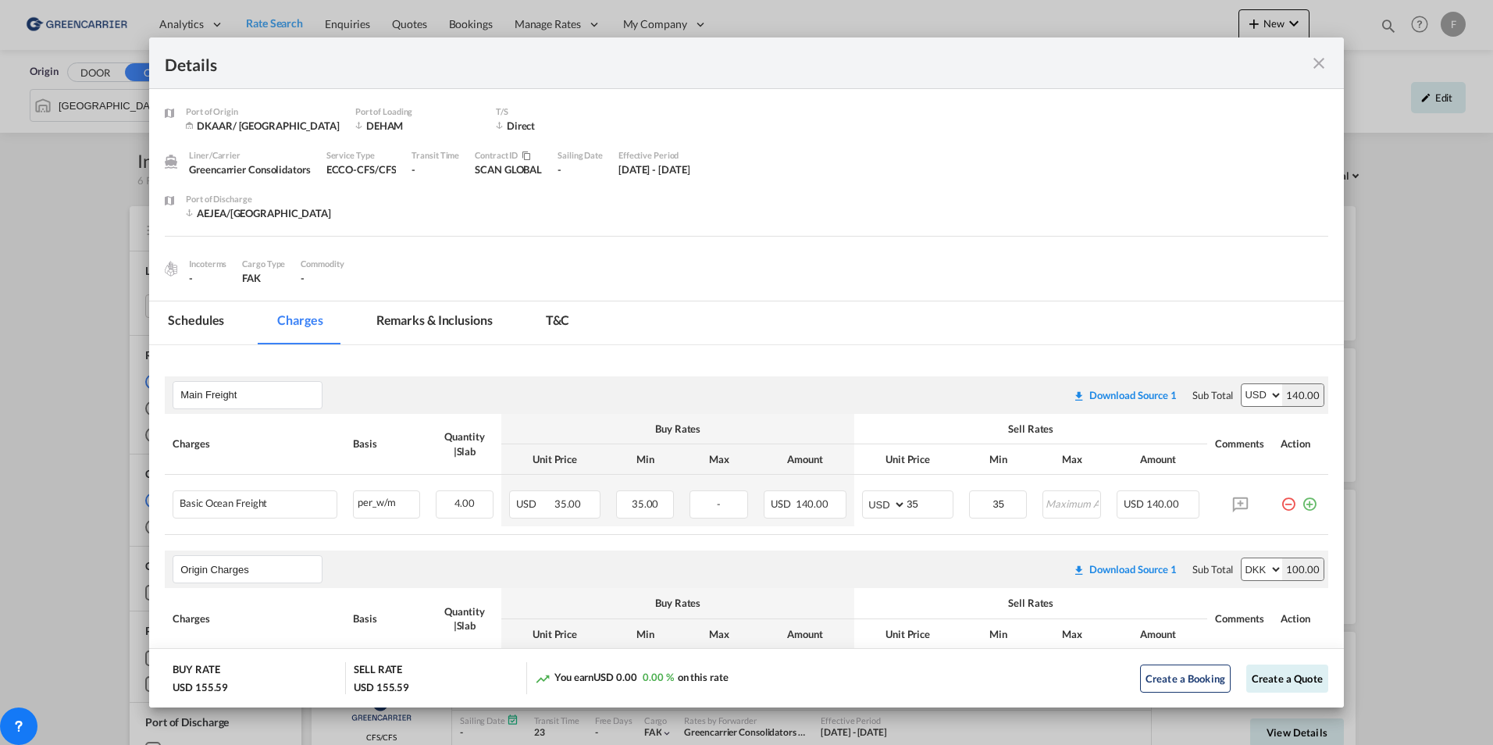
click at [208, 322] on md-tab-item "Schedules" at bounding box center [196, 322] width 94 height 43
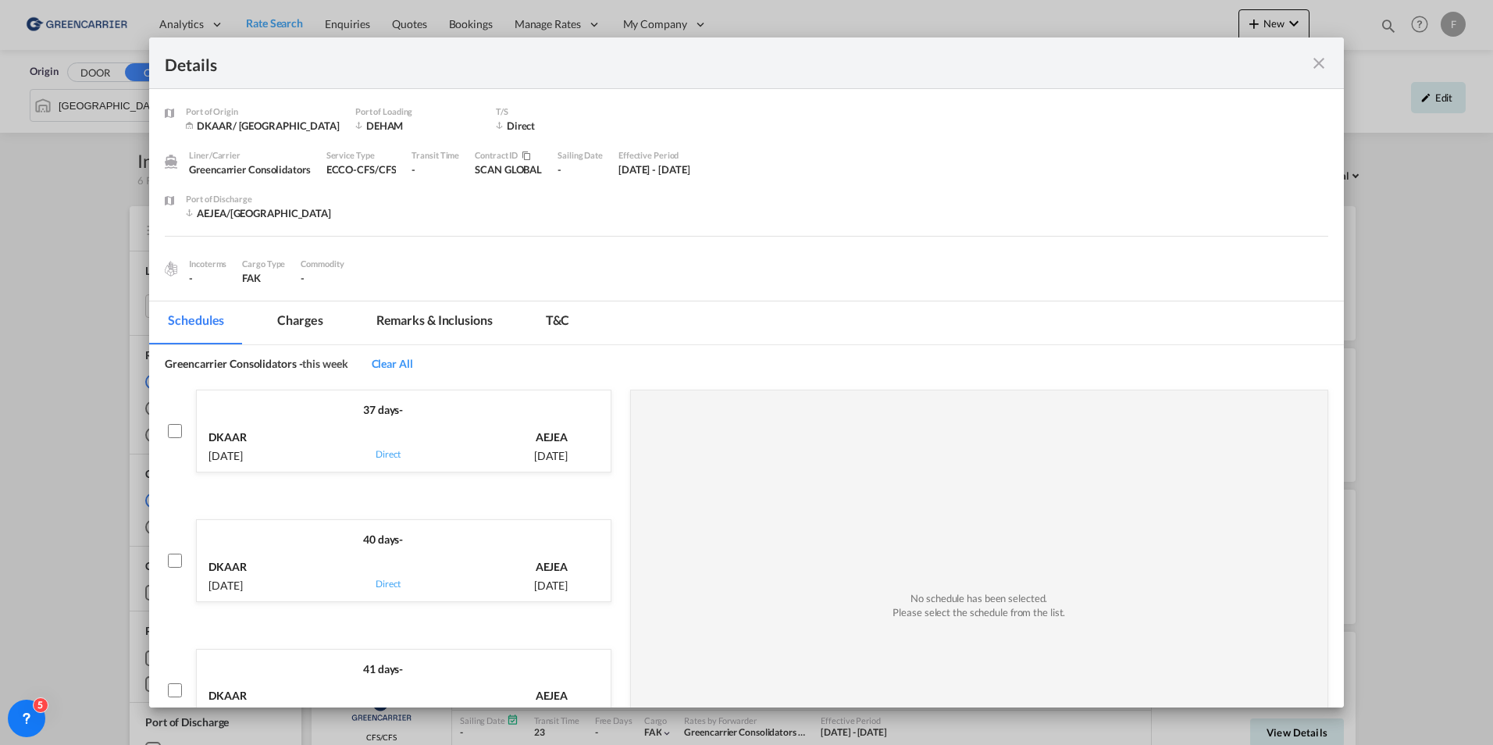
click at [1323, 59] on md-icon "icon-close fg-AAA8AD m-0 cursor" at bounding box center [1318, 63] width 19 height 19
